Goal: Obtain resource: Download file/media

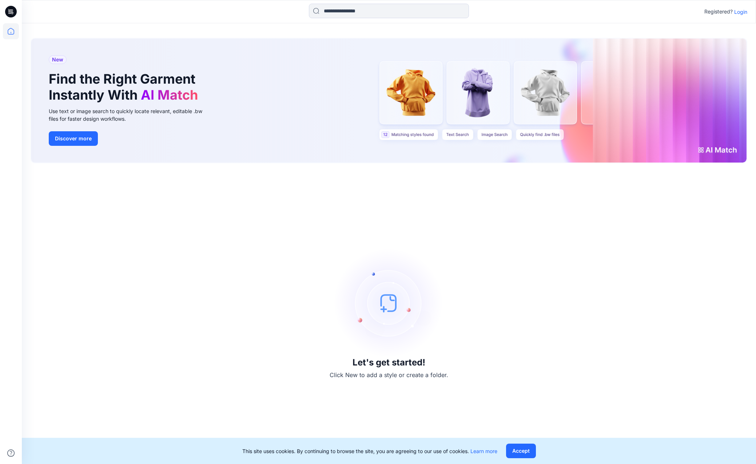
click at [736, 11] on p "Login" at bounding box center [740, 12] width 13 height 8
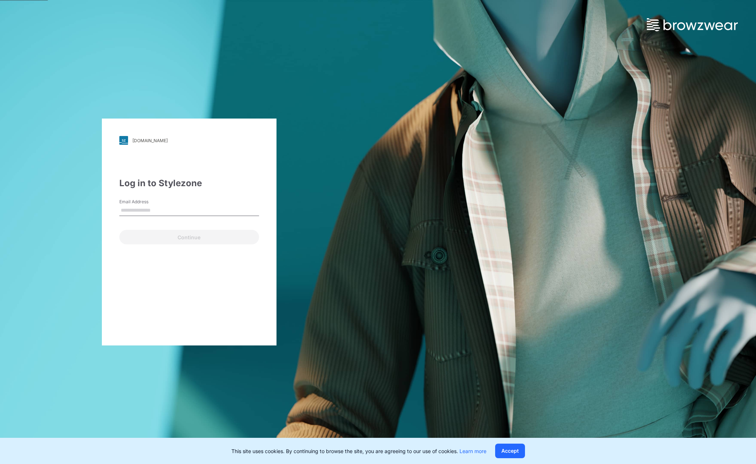
click at [145, 207] on input "Email Address" at bounding box center [189, 210] width 140 height 11
type input "**********"
click at [143, 234] on button "Continue" at bounding box center [189, 237] width 140 height 15
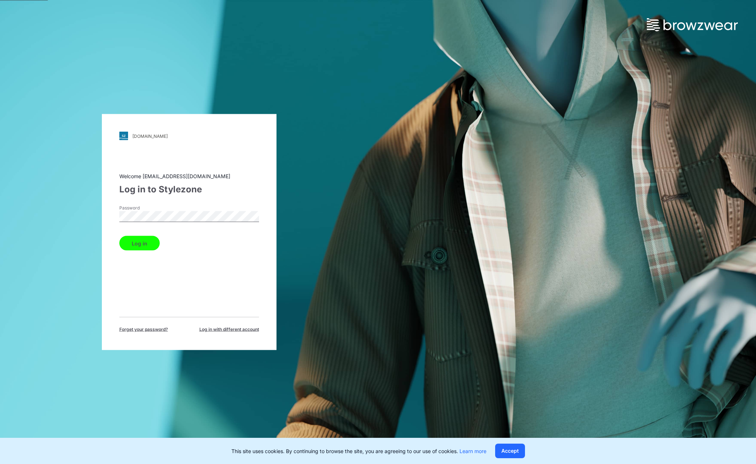
click at [119, 236] on button "Log in" at bounding box center [139, 243] width 40 height 15
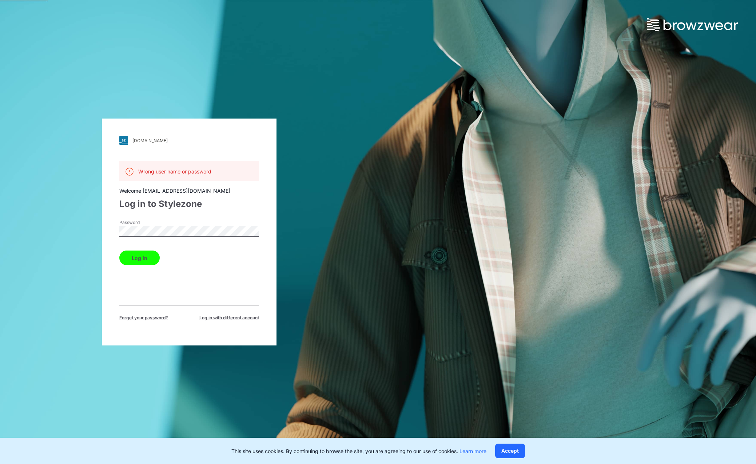
click at [119, 251] on button "Log in" at bounding box center [139, 258] width 40 height 15
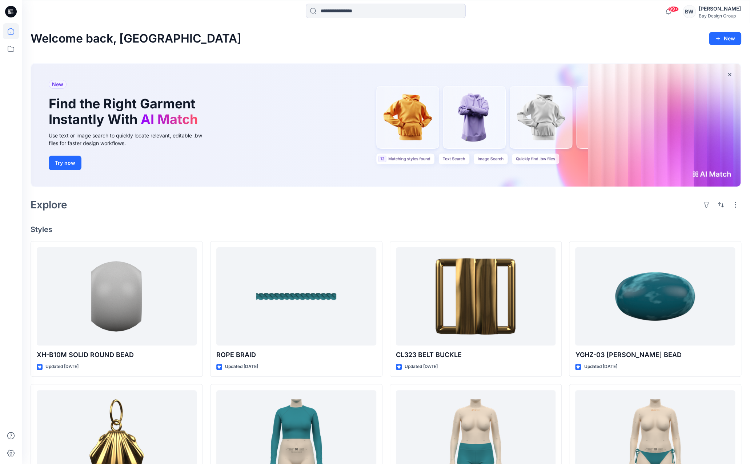
scroll to position [36, 0]
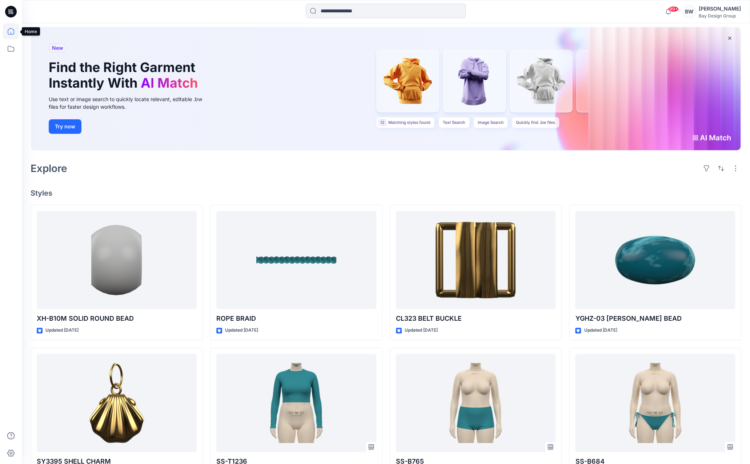
click at [12, 36] on icon at bounding box center [11, 31] width 16 height 16
click at [12, 50] on icon at bounding box center [11, 49] width 16 height 16
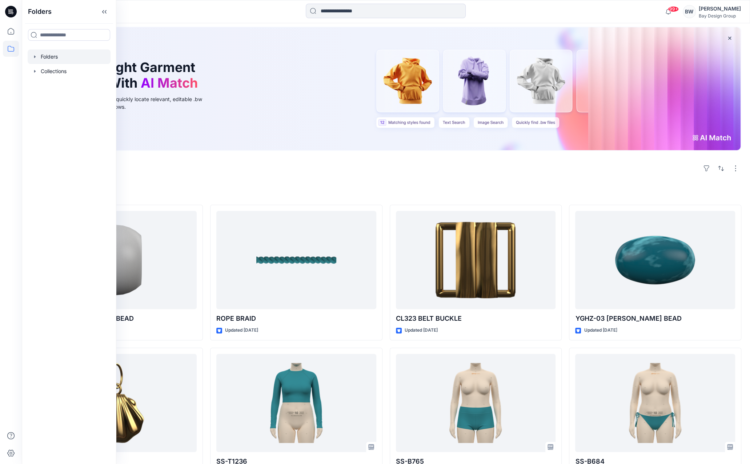
click at [43, 59] on div at bounding box center [69, 56] width 83 height 15
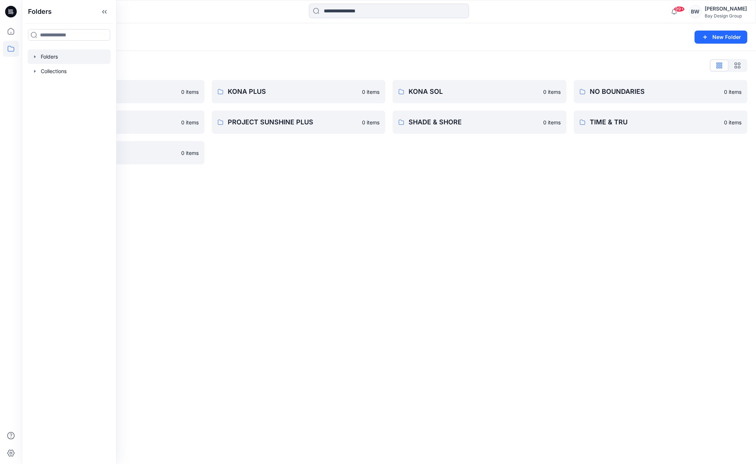
click at [193, 57] on div "Folders List DIGITAL ASSETS 0 items PROJECT SUNSHINE 0 items WILD FABLE 0 items…" at bounding box center [389, 112] width 734 height 122
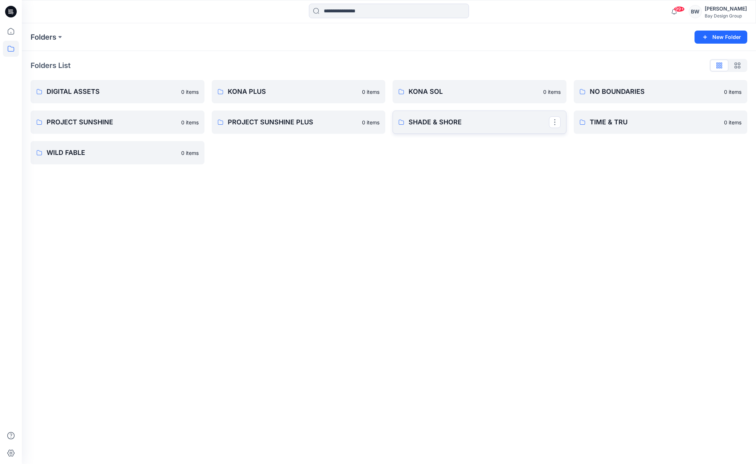
click at [439, 122] on p "SHADE & SHORE" at bounding box center [478, 122] width 140 height 10
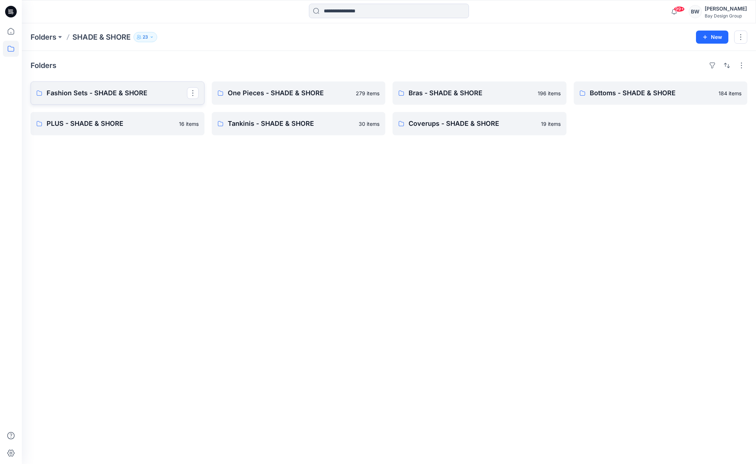
click at [106, 93] on p "Fashion Sets - SHADE & SHORE" at bounding box center [117, 93] width 140 height 10
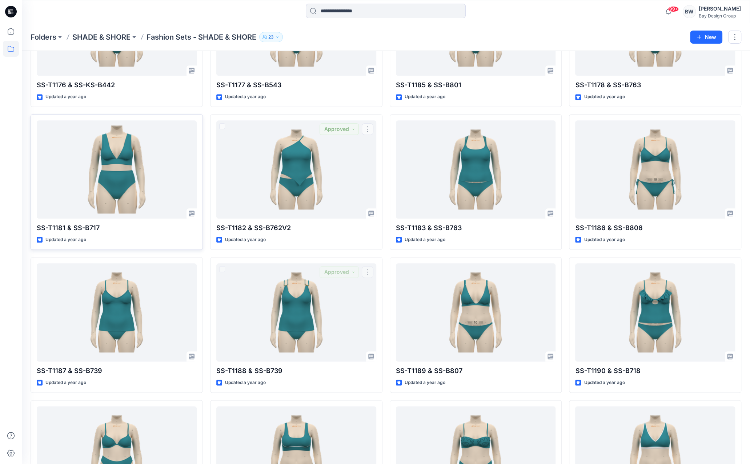
scroll to position [2825, 0]
click at [111, 38] on p "SHADE & SHORE" at bounding box center [101, 37] width 58 height 10
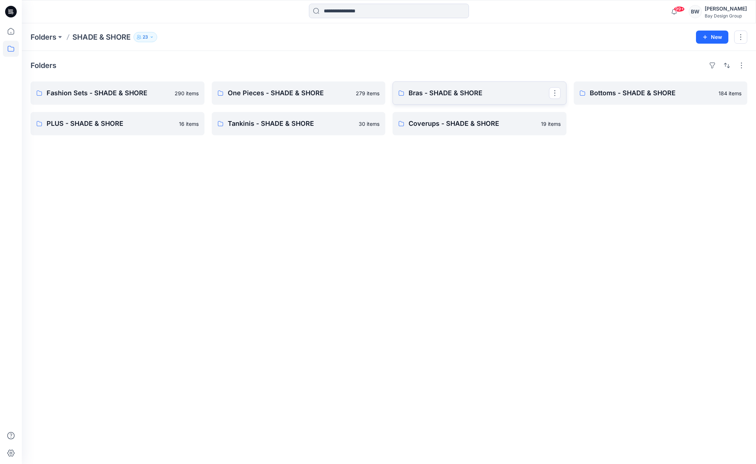
click at [470, 101] on link "Bras - SHADE & SHORE" at bounding box center [479, 92] width 174 height 23
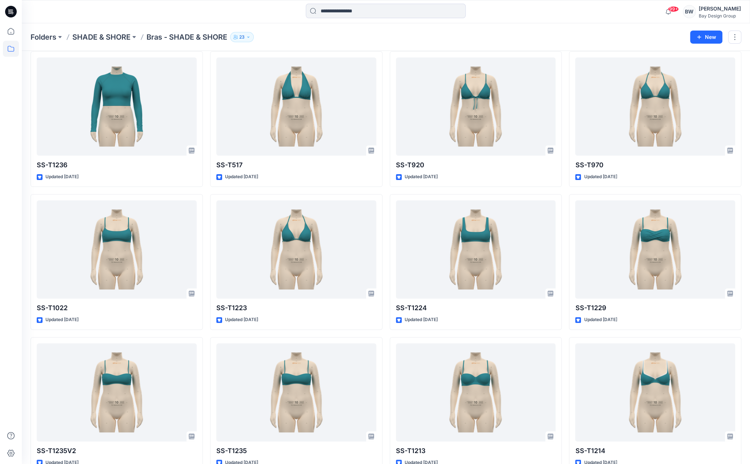
scroll to position [73, 0]
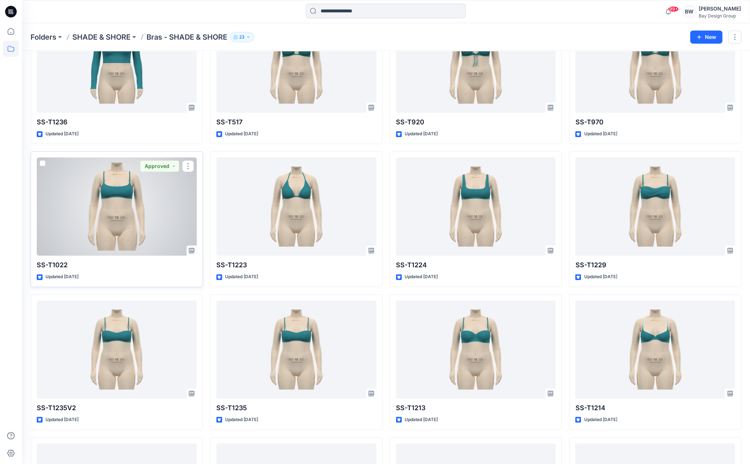
click at [121, 214] on div at bounding box center [117, 206] width 160 height 98
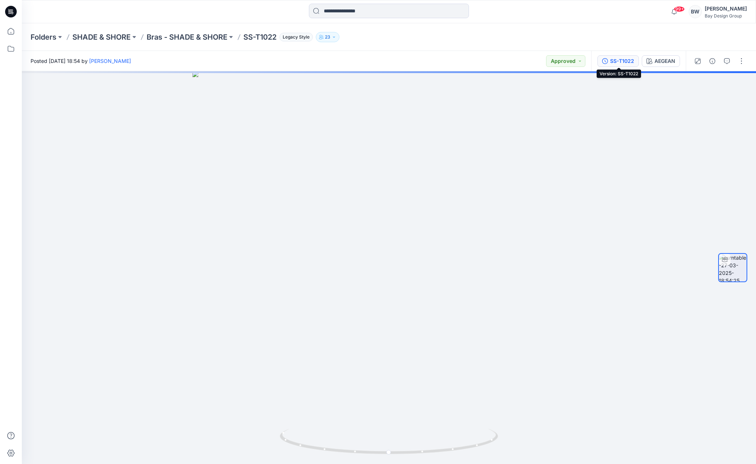
click at [611, 59] on div "SS-T1022" at bounding box center [622, 61] width 24 height 8
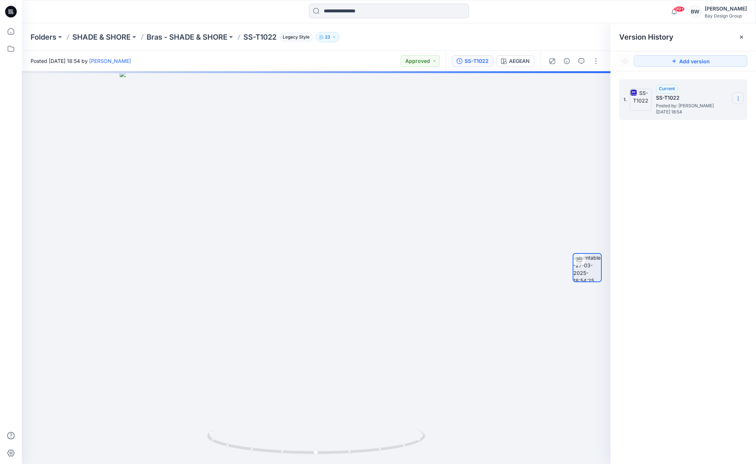
click at [739, 98] on icon at bounding box center [738, 99] width 6 height 6
click at [694, 112] on span "Download Source BW File" at bounding box center [701, 112] width 61 height 9
